Goal: Task Accomplishment & Management: Use online tool/utility

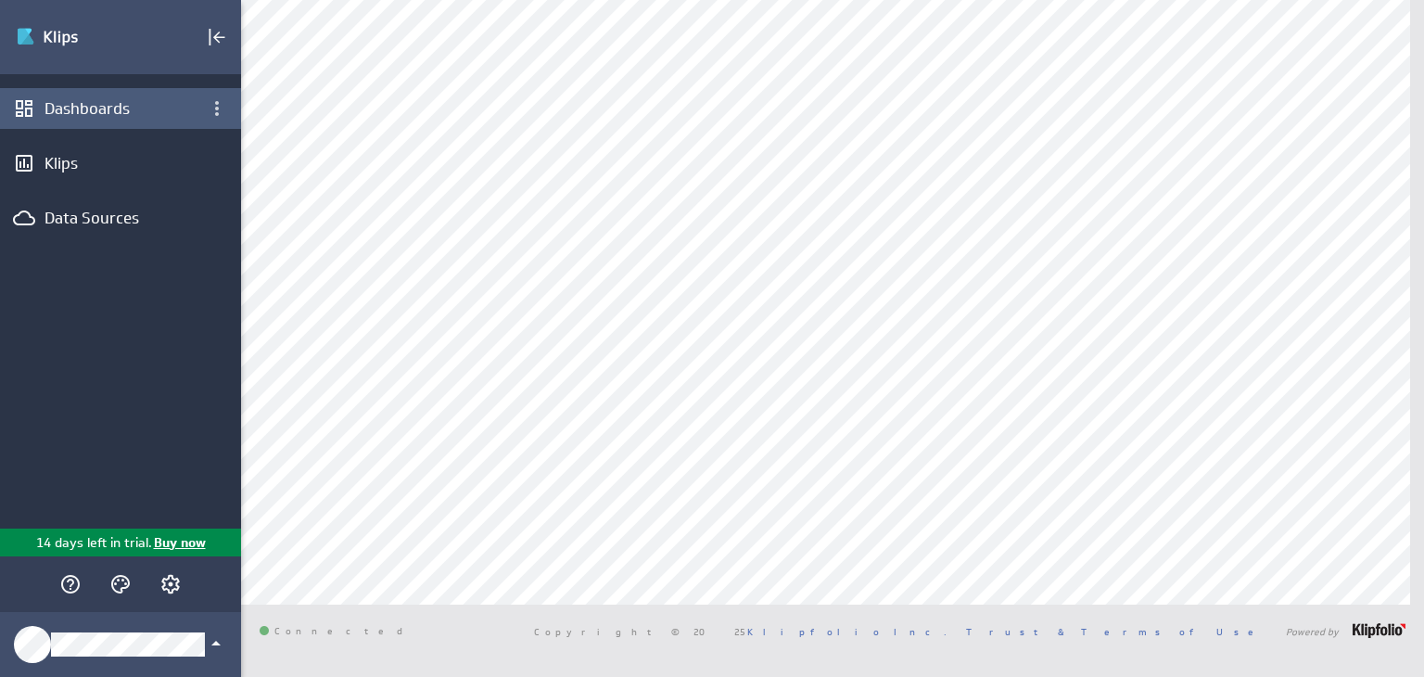
click at [79, 100] on div "Dashboards" at bounding box center [120, 108] width 152 height 20
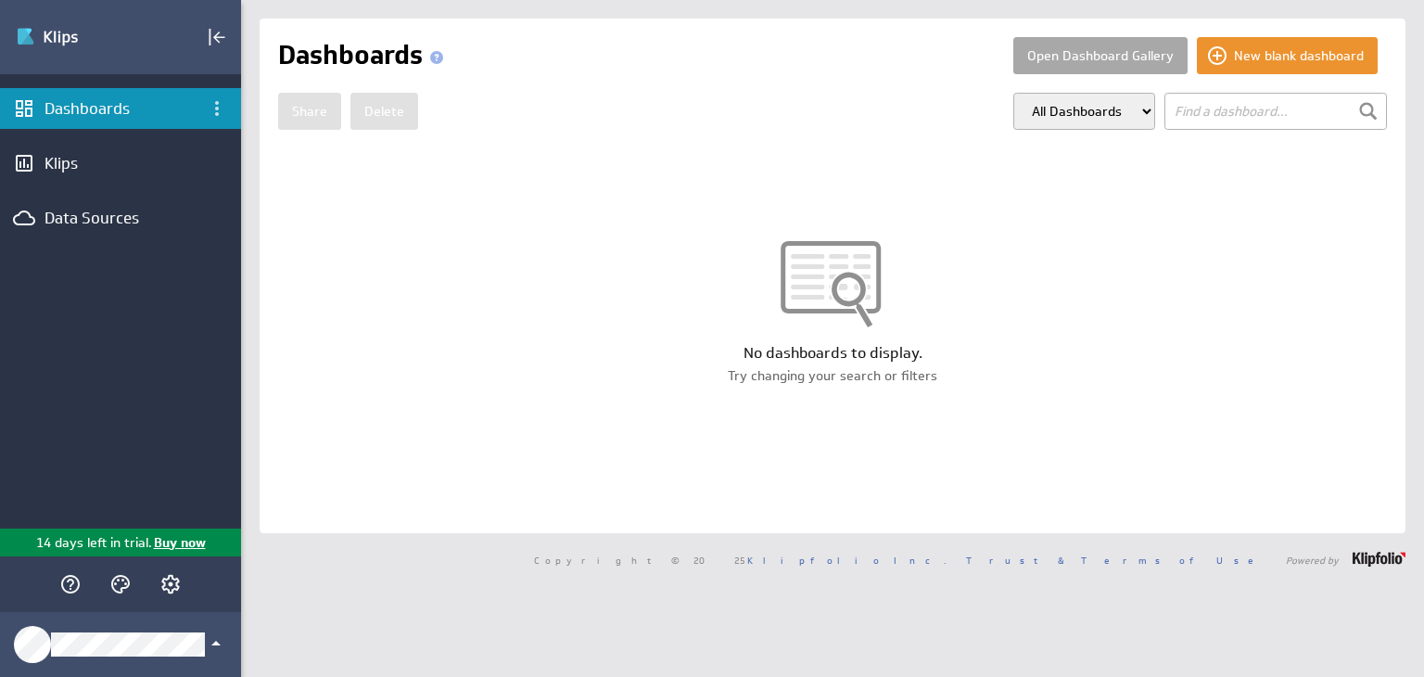
click at [1087, 49] on button "Open Dashboard Gallery" at bounding box center [1100, 55] width 174 height 37
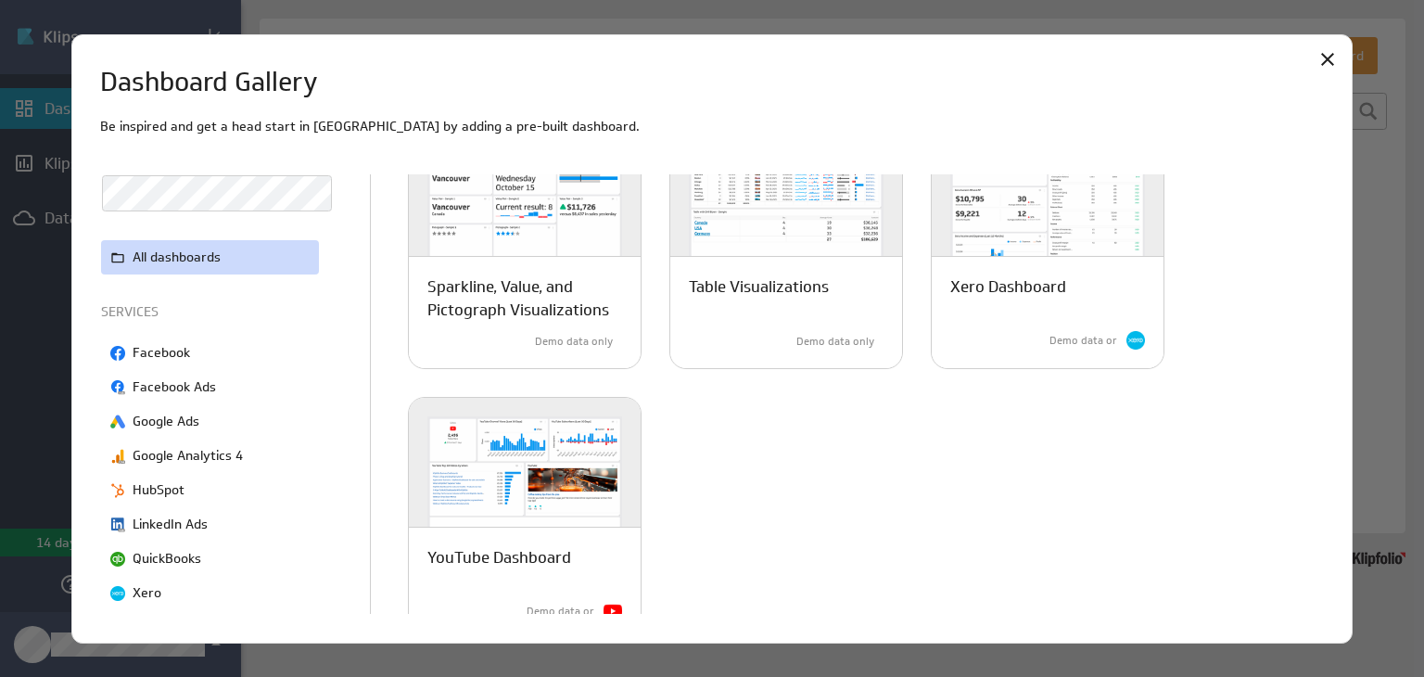
scroll to position [1459, 0]
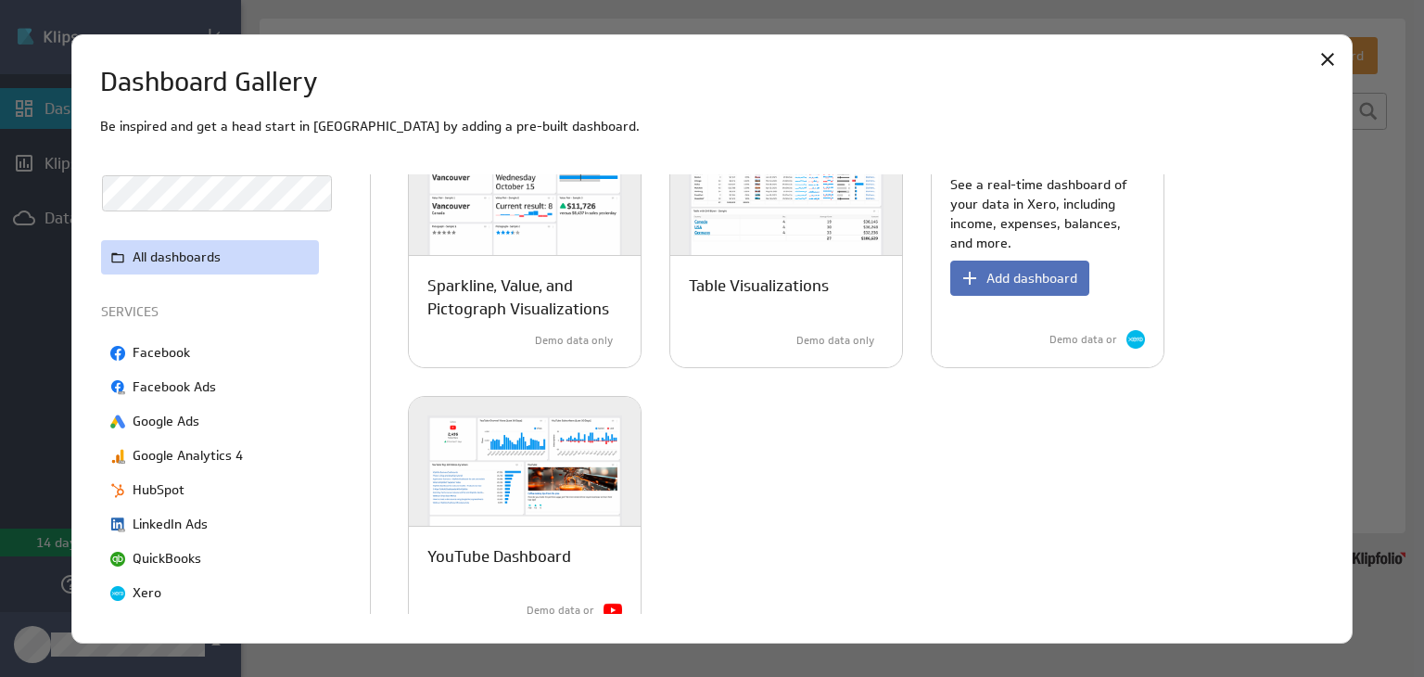
click at [1033, 210] on p "See a real-time dashboard of your data in Xero, including income, expenses, bal…" at bounding box center [1047, 214] width 195 height 78
click at [1030, 278] on span "Add dashboard" at bounding box center [1031, 278] width 91 height 17
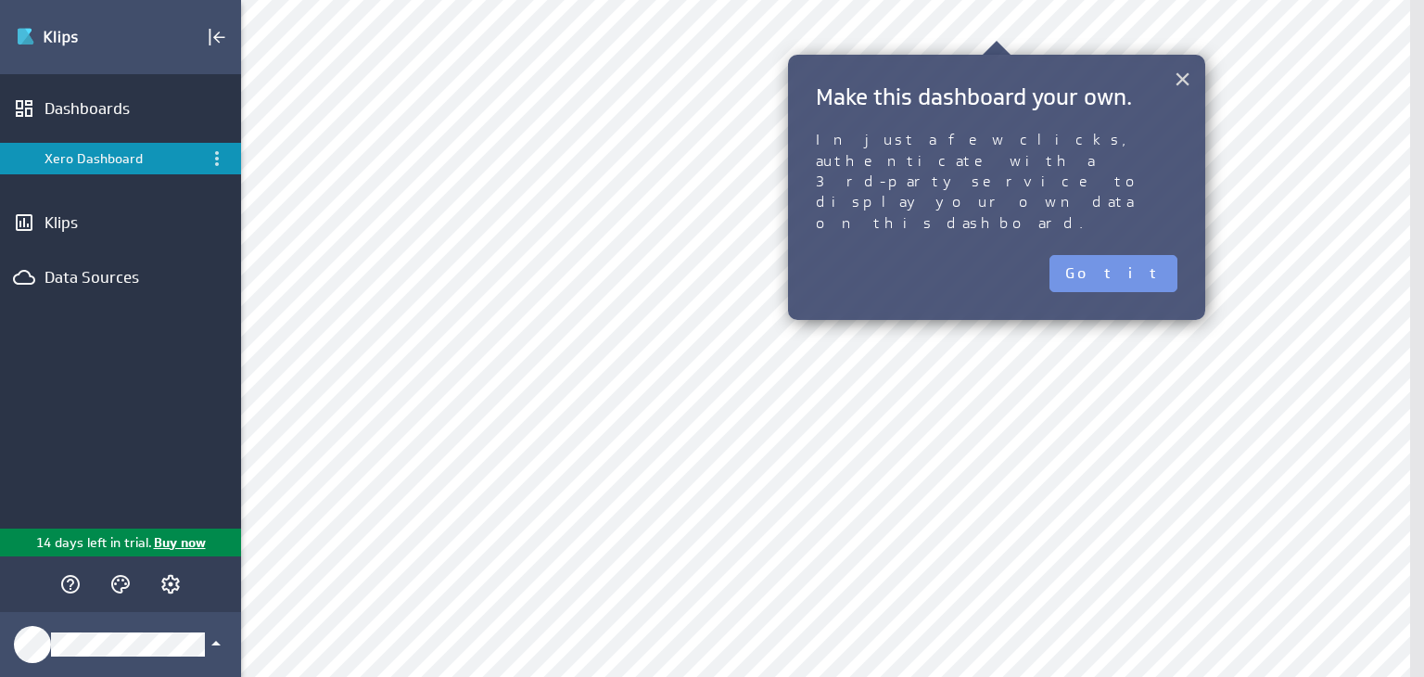
click at [1178, 76] on button "×" at bounding box center [1183, 78] width 18 height 37
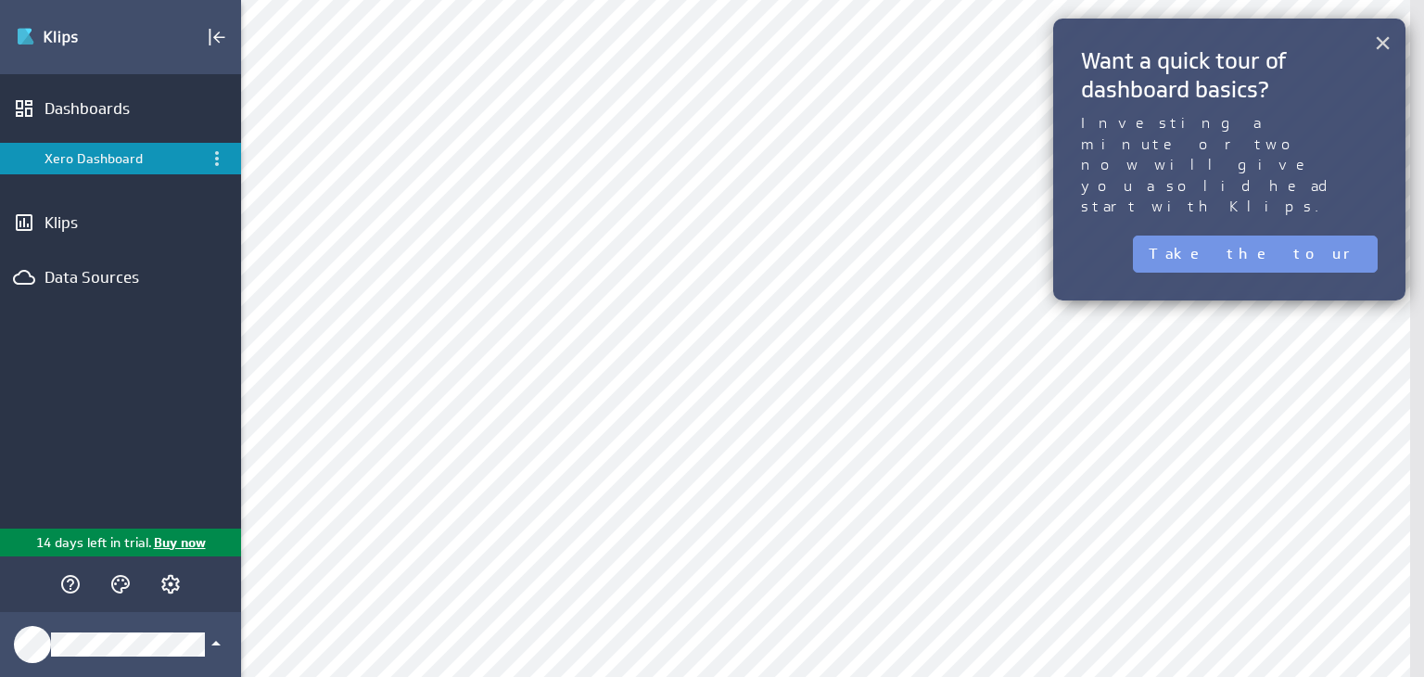
click at [1386, 44] on button "×" at bounding box center [1383, 42] width 18 height 37
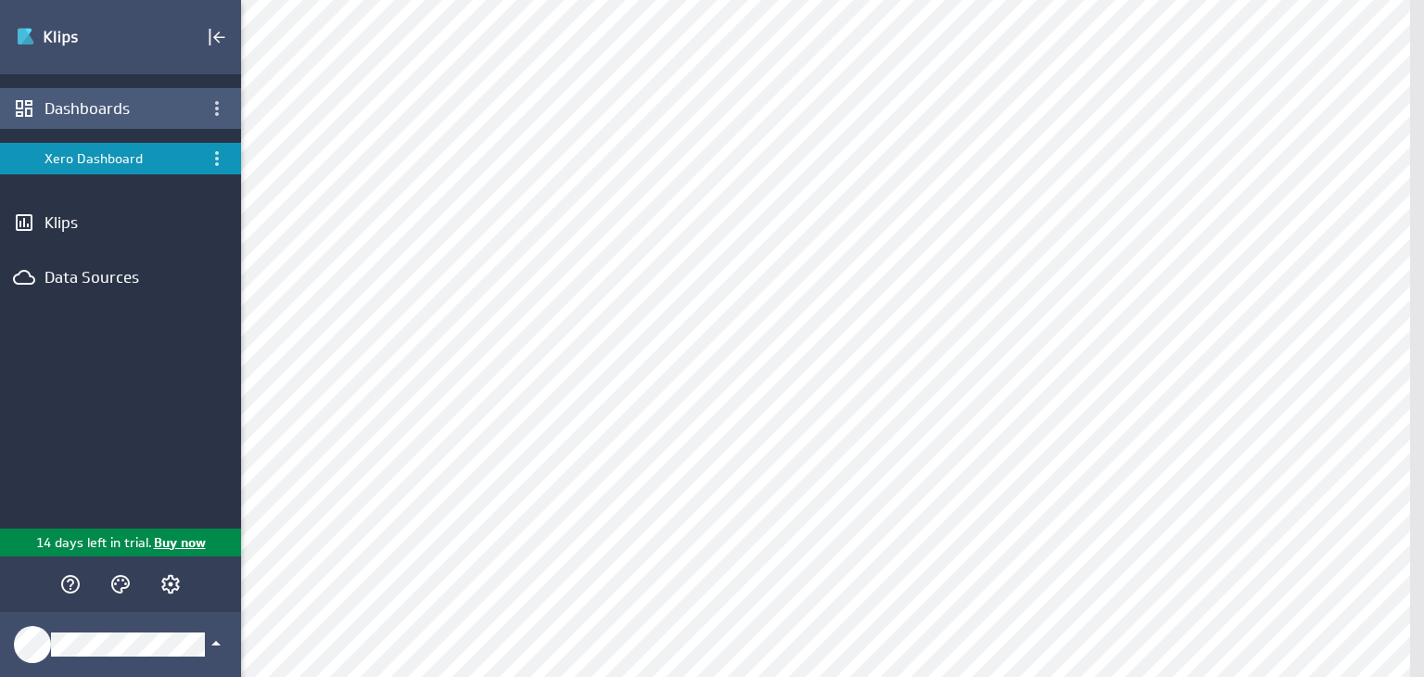
click at [79, 117] on div "Dashboards" at bounding box center [120, 108] width 152 height 20
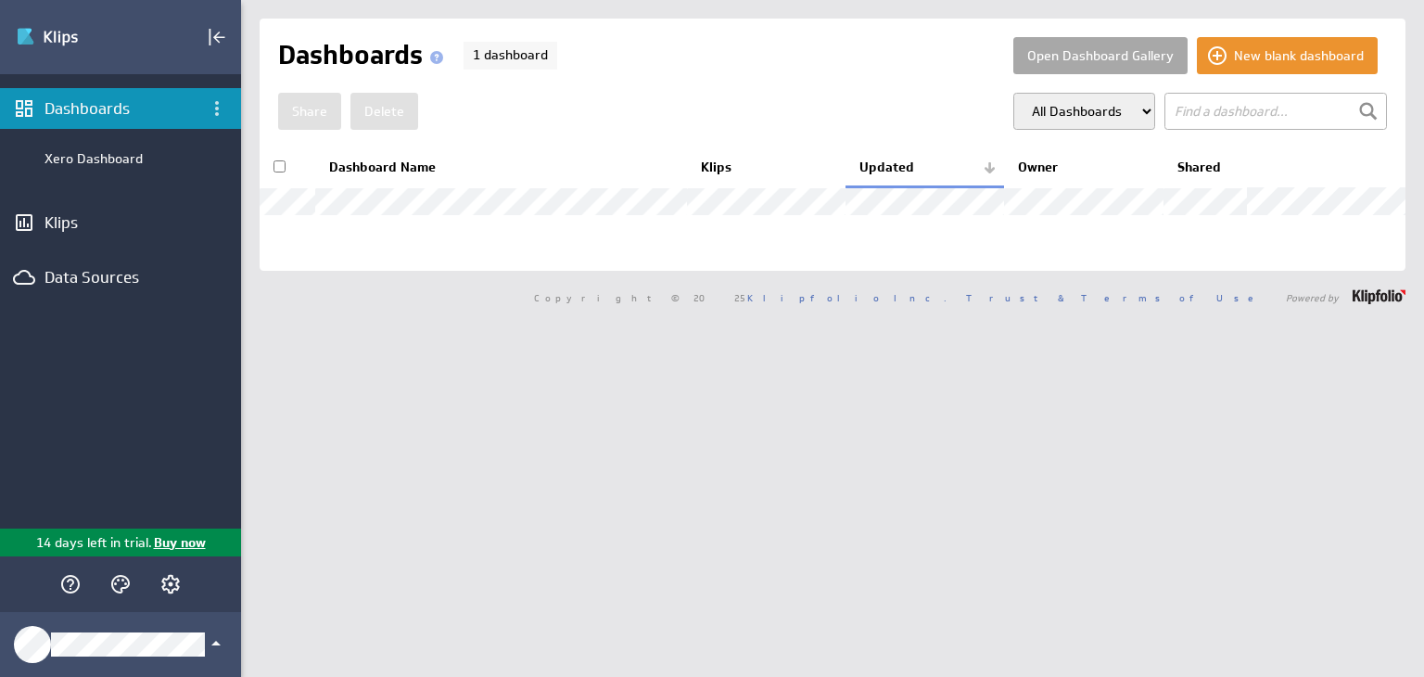
click at [1079, 62] on button "Open Dashboard Gallery" at bounding box center [1100, 55] width 174 height 37
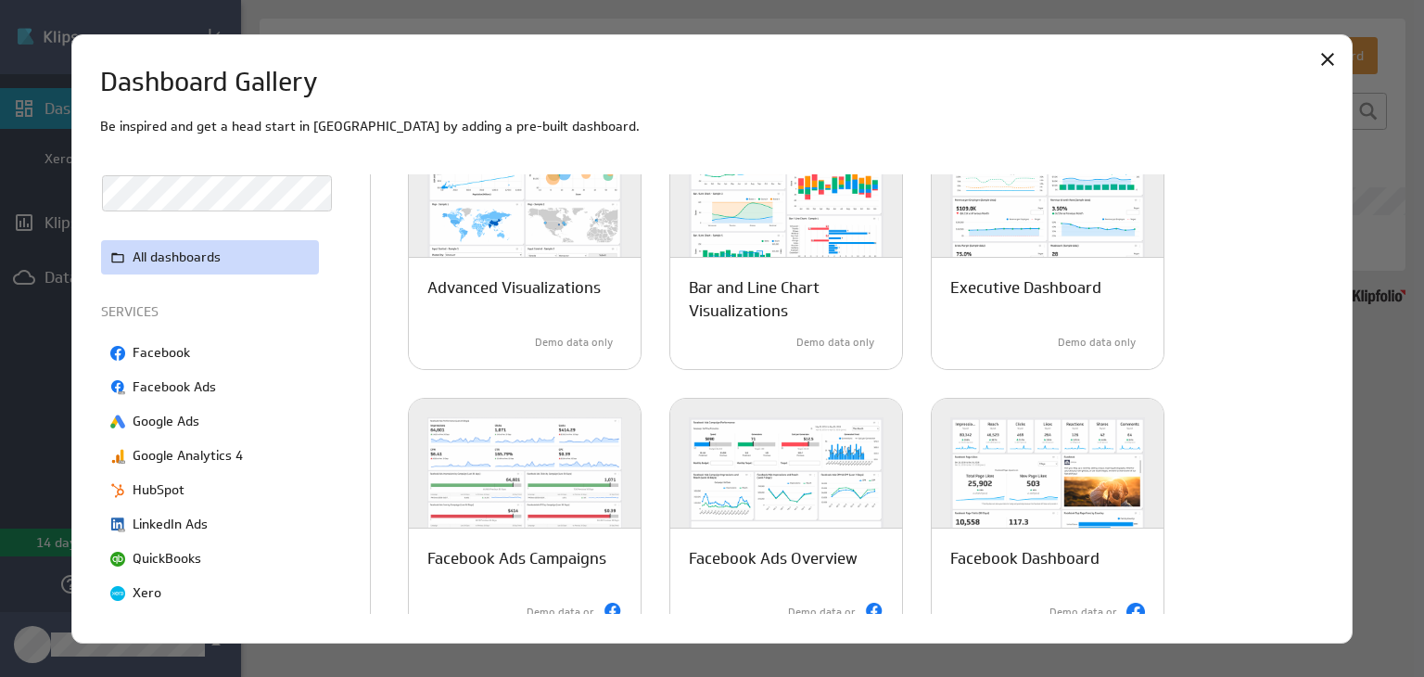
scroll to position [120, 0]
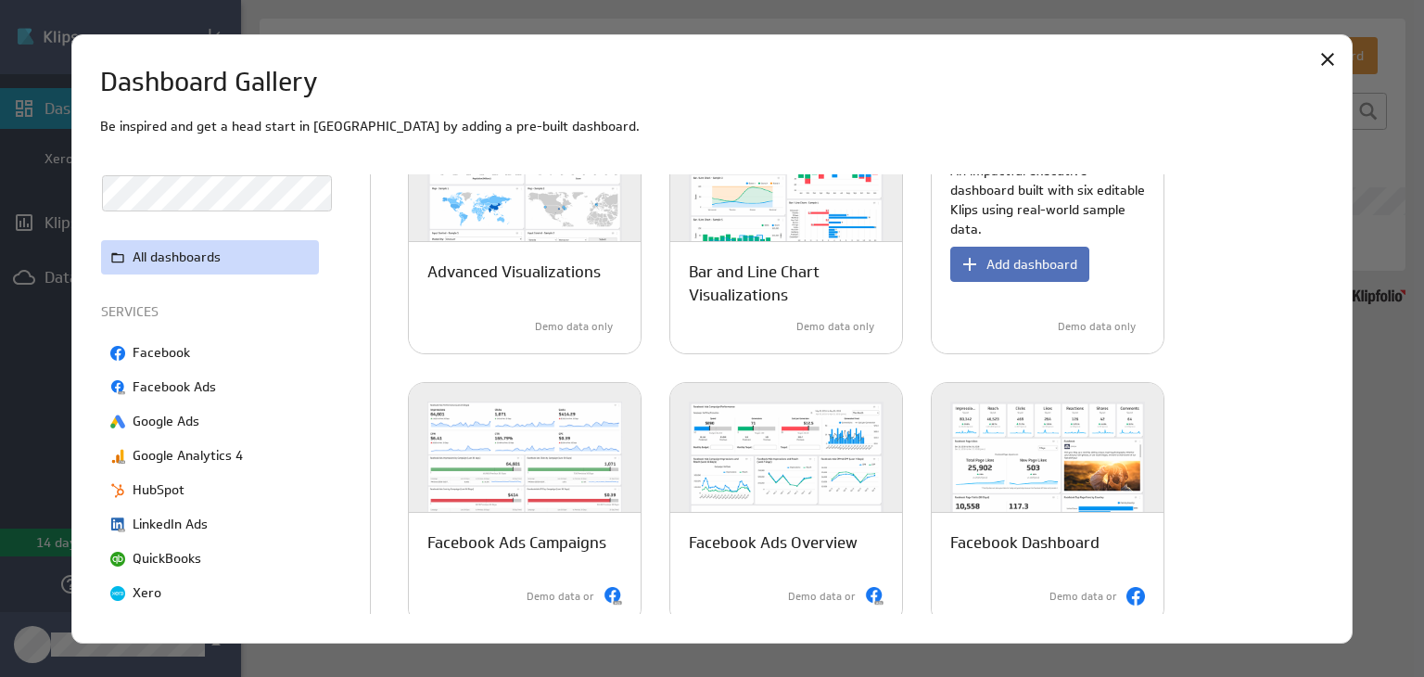
click at [1031, 222] on p "An impactful executive dashboard built with six editable Klips using real-world…" at bounding box center [1047, 200] width 195 height 78
click at [1029, 268] on span "Add dashboard" at bounding box center [1031, 264] width 91 height 17
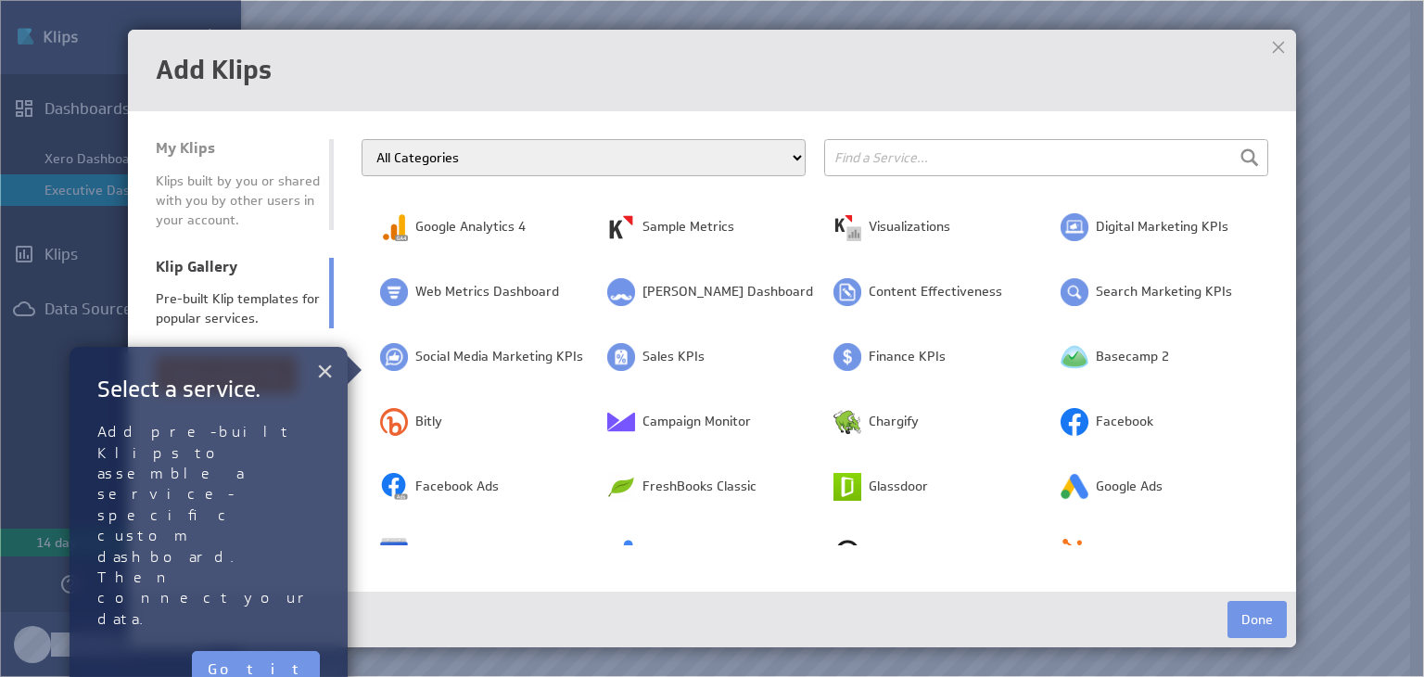
click at [328, 367] on button "×" at bounding box center [325, 370] width 18 height 37
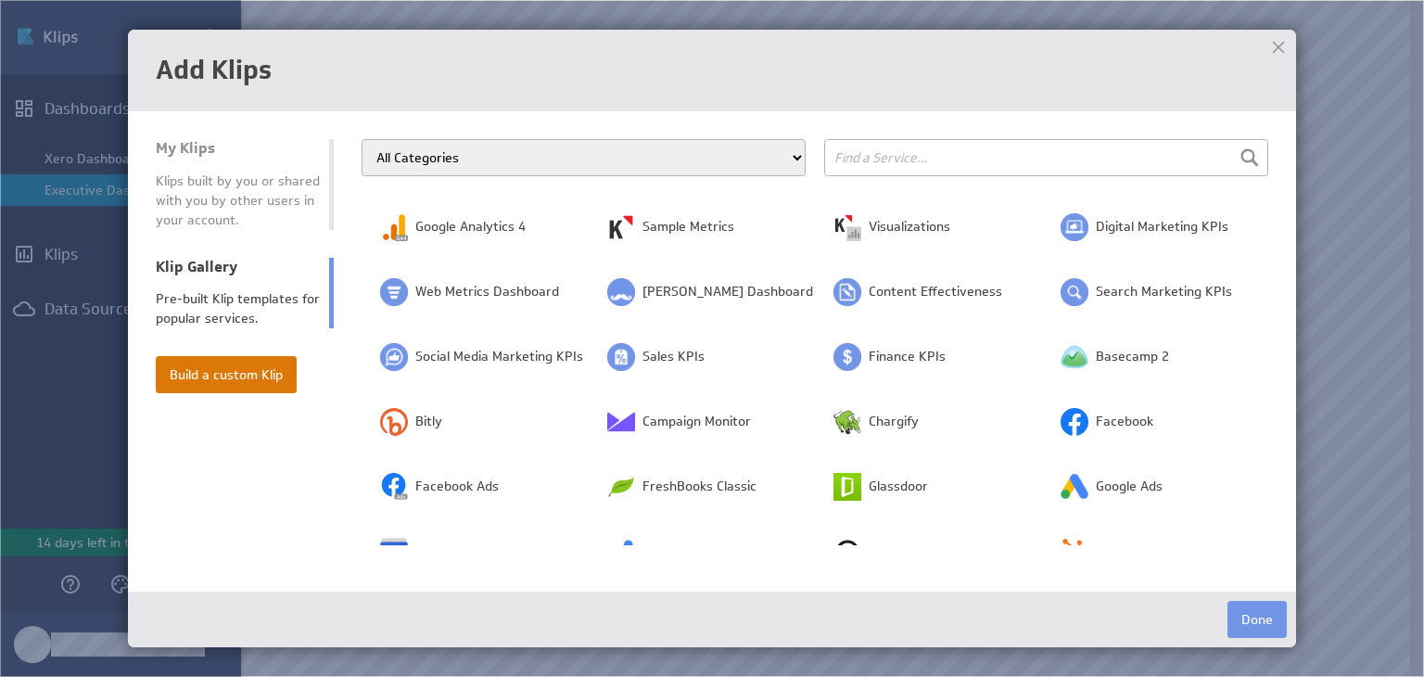
click at [240, 377] on button "Build a custom Klip" at bounding box center [226, 374] width 141 height 37
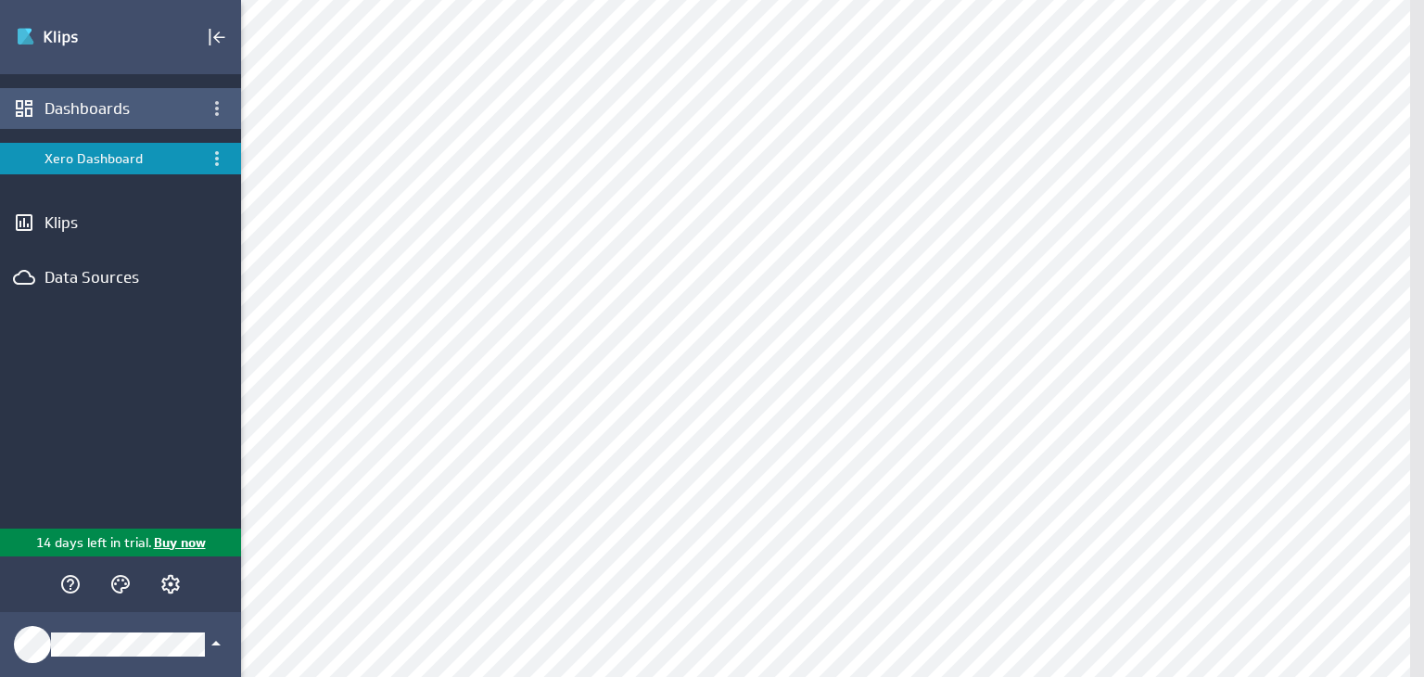
click at [79, 108] on div "Dashboards" at bounding box center [120, 108] width 152 height 20
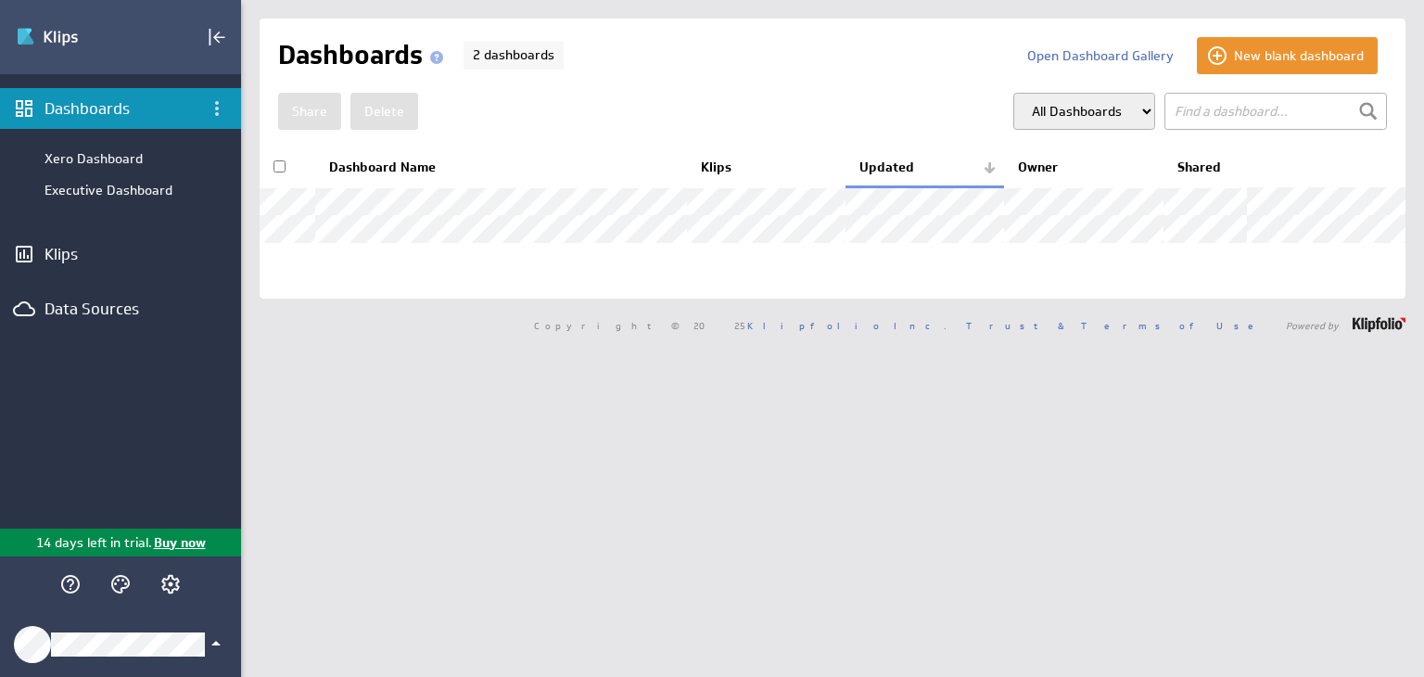
click at [215, 646] on icon "Klipfolio Account" at bounding box center [216, 643] width 22 height 22
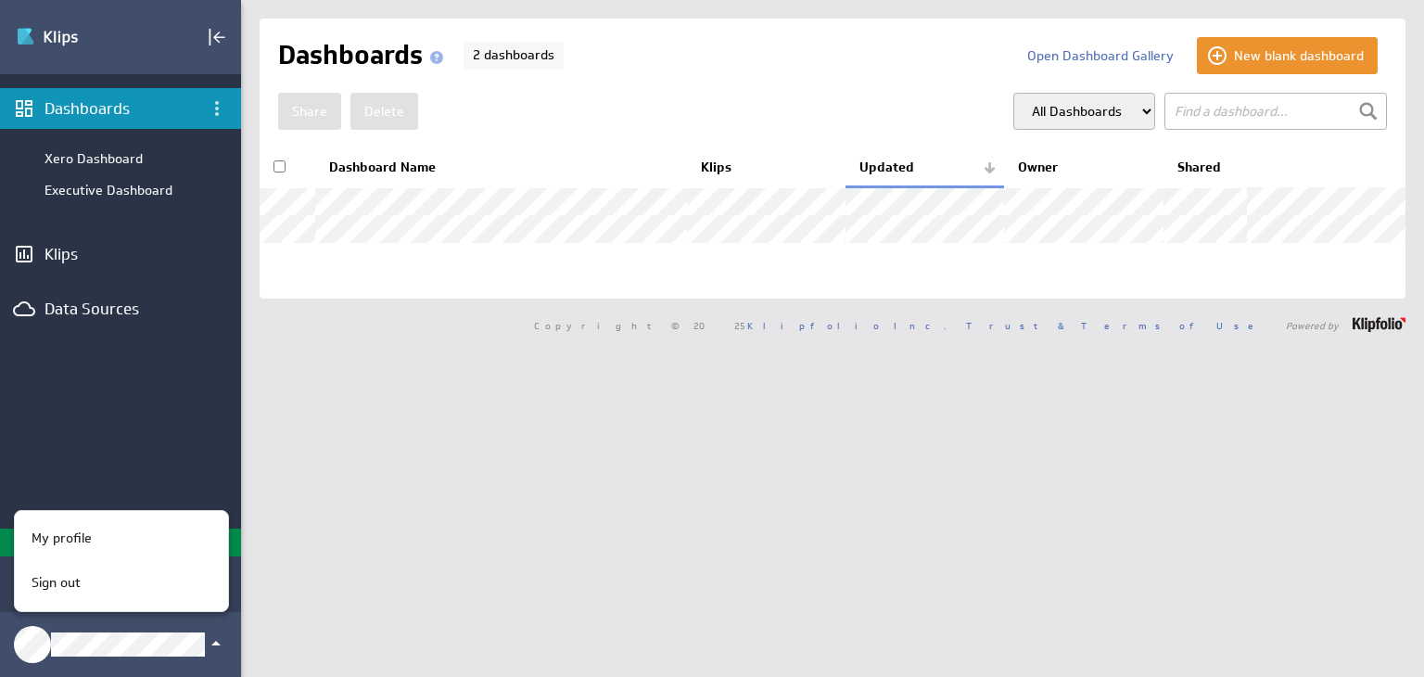
click at [66, 256] on div at bounding box center [712, 338] width 1424 height 677
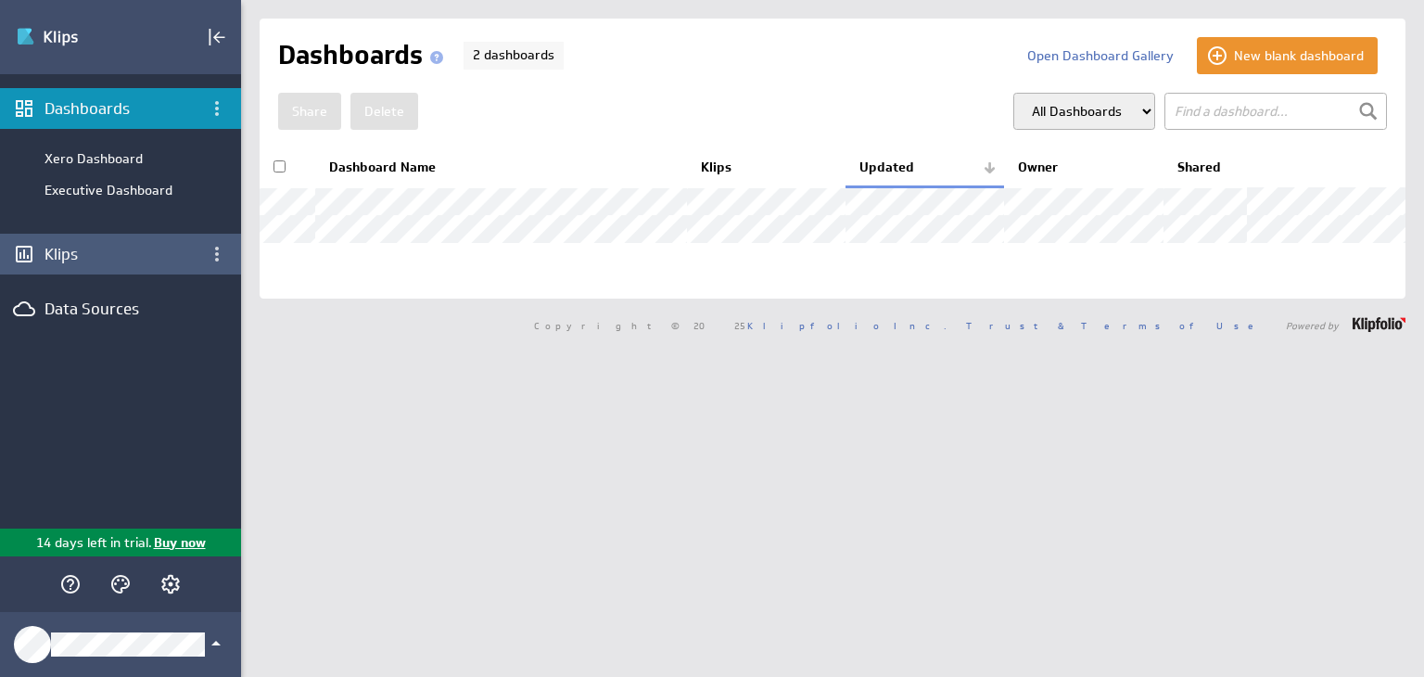
click at [66, 256] on div "Klips" at bounding box center [120, 254] width 152 height 20
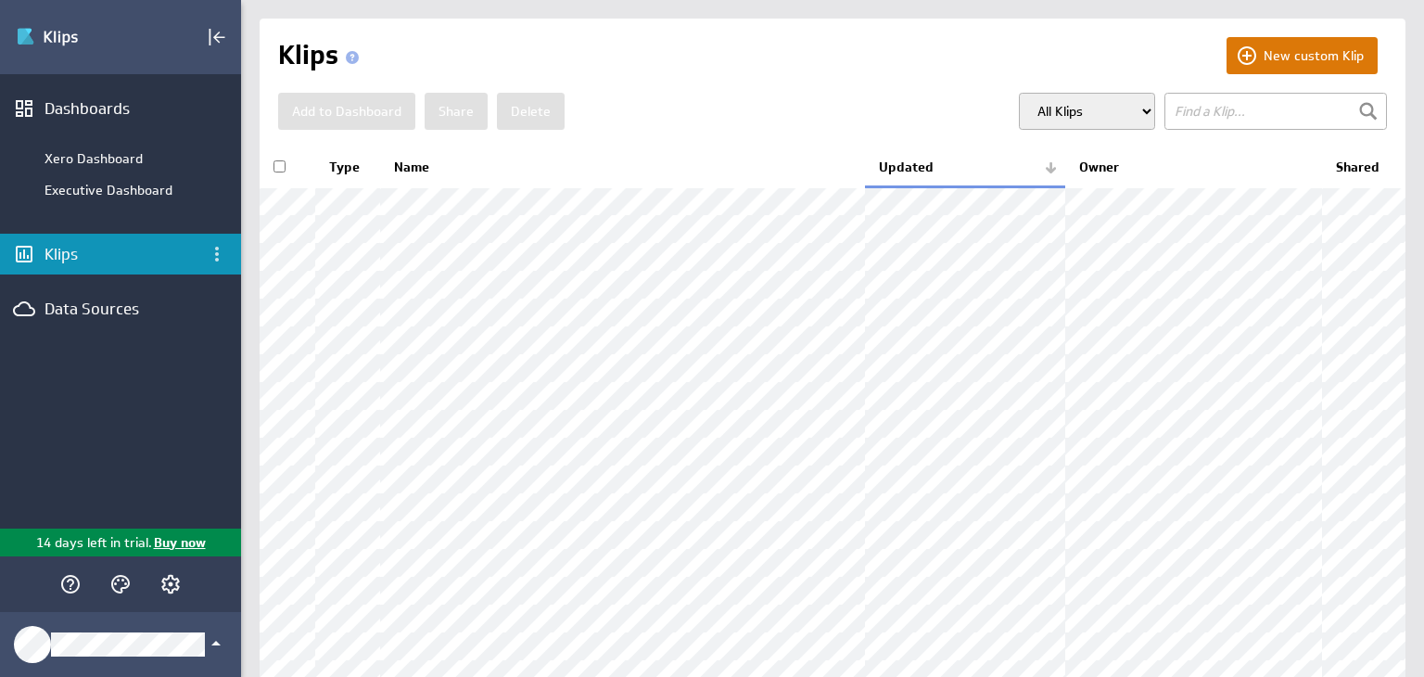
click at [1302, 52] on button "New custom Klip" at bounding box center [1301, 55] width 151 height 37
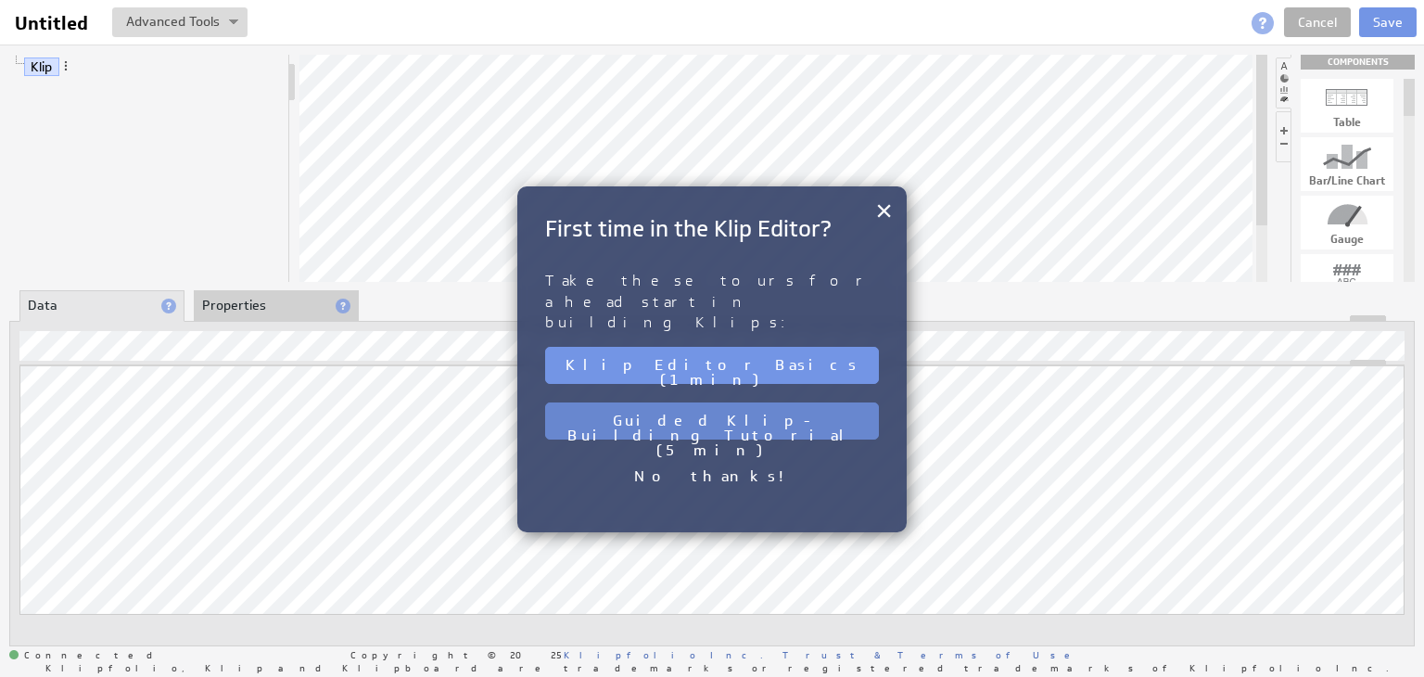
click at [706, 402] on button "Guided Klip-Building Tutorial (5 min)" at bounding box center [712, 420] width 334 height 37
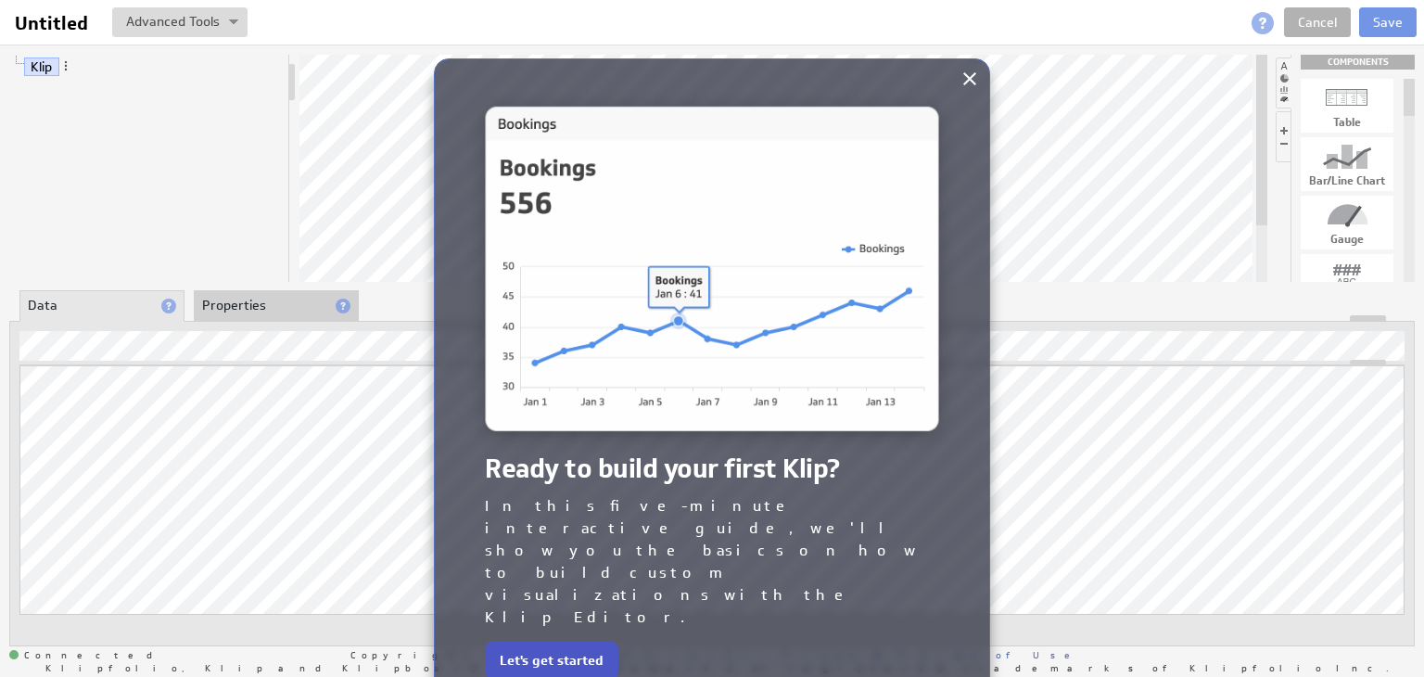
click at [583, 641] on button "Let's get started" at bounding box center [551, 659] width 133 height 37
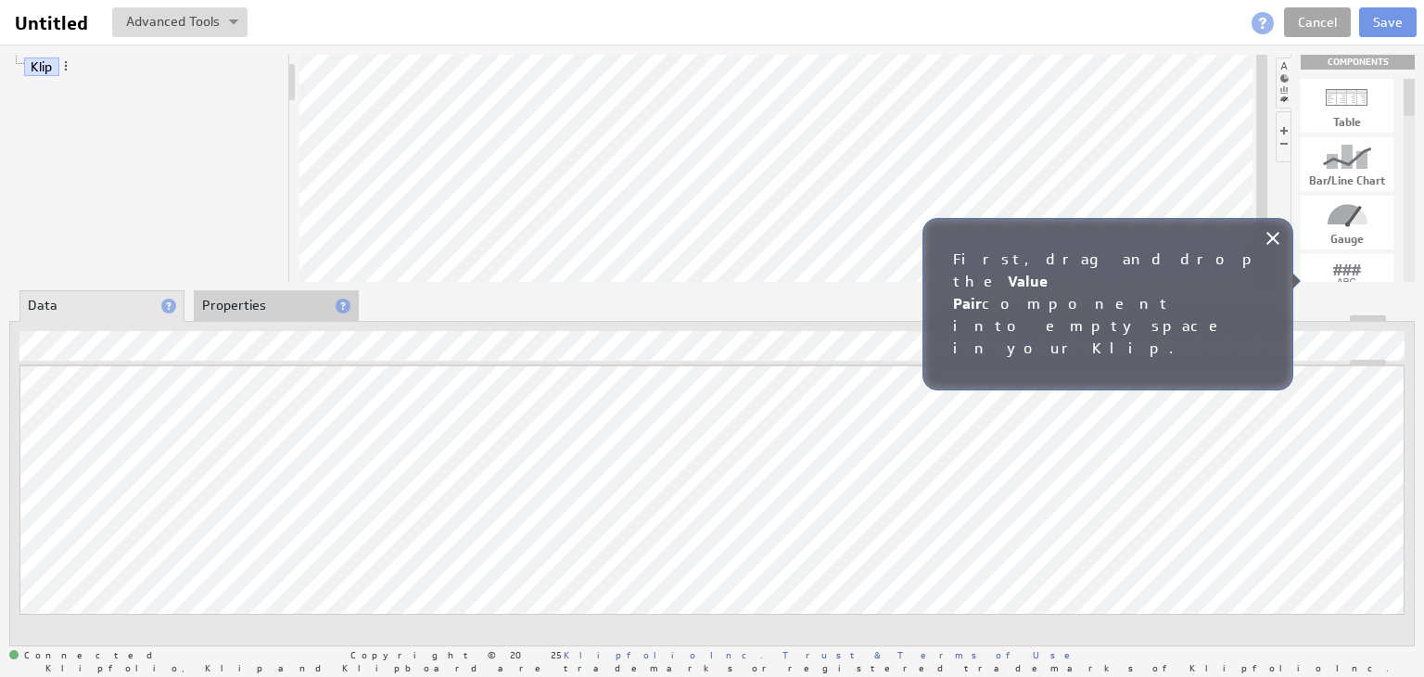
click at [1323, 23] on link "Cancel" at bounding box center [1317, 22] width 67 height 30
